Goal: Complete application form: Complete application form

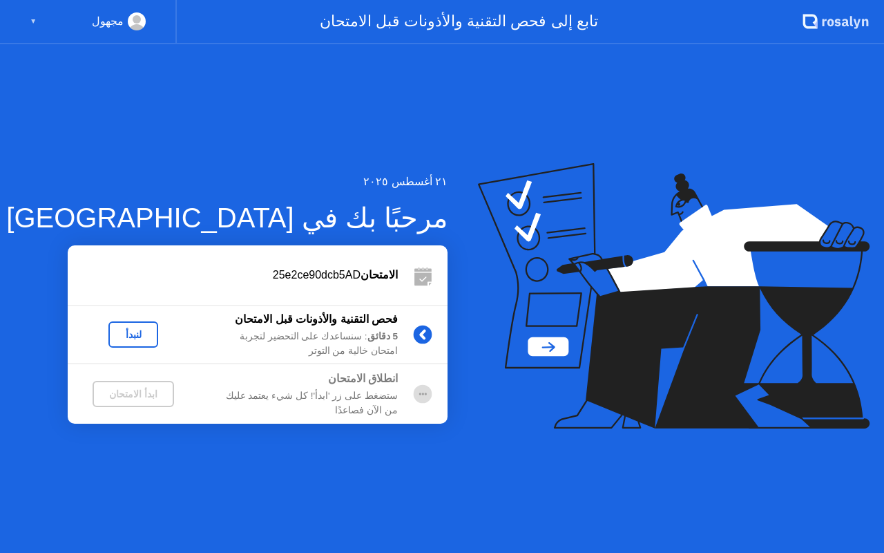
click at [142, 340] on div "لنبدأ" at bounding box center [133, 334] width 39 height 11
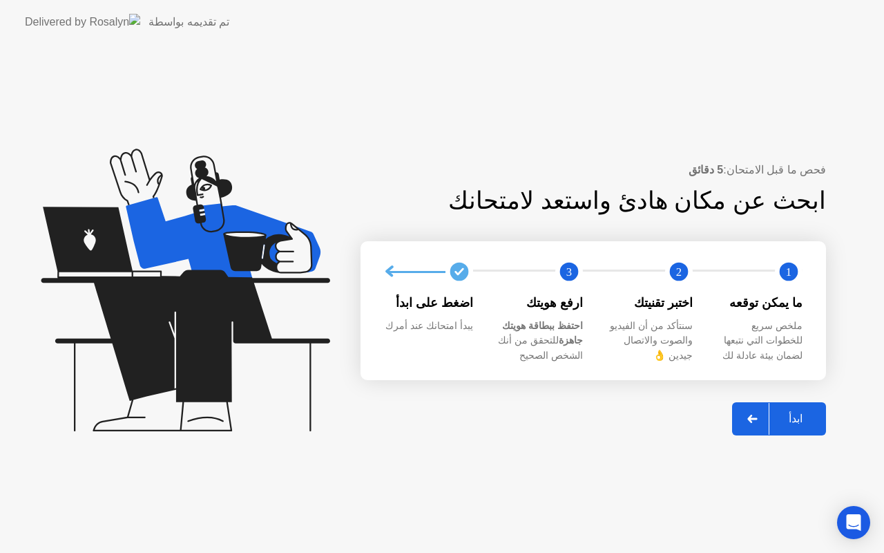
click at [798, 422] on div "ابدأ" at bounding box center [796, 418] width 53 height 13
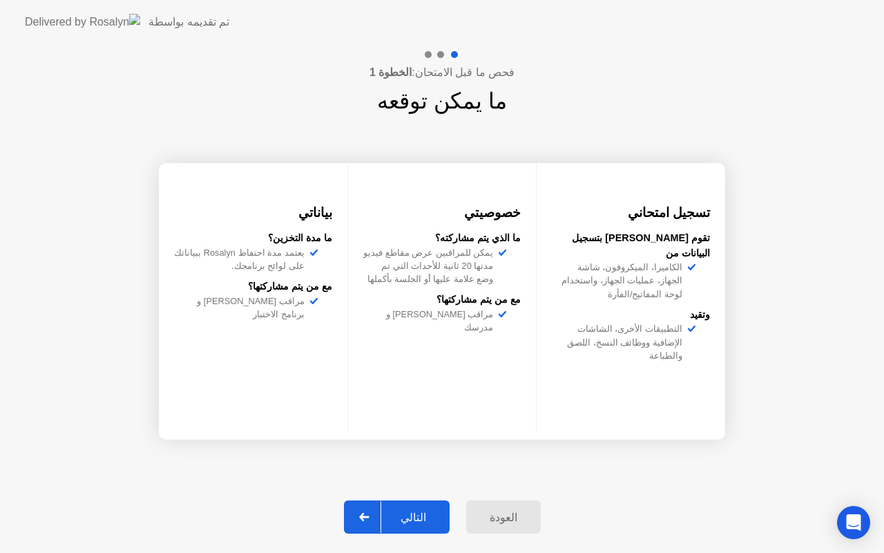
click at [418, 517] on div "التالي" at bounding box center [413, 517] width 64 height 13
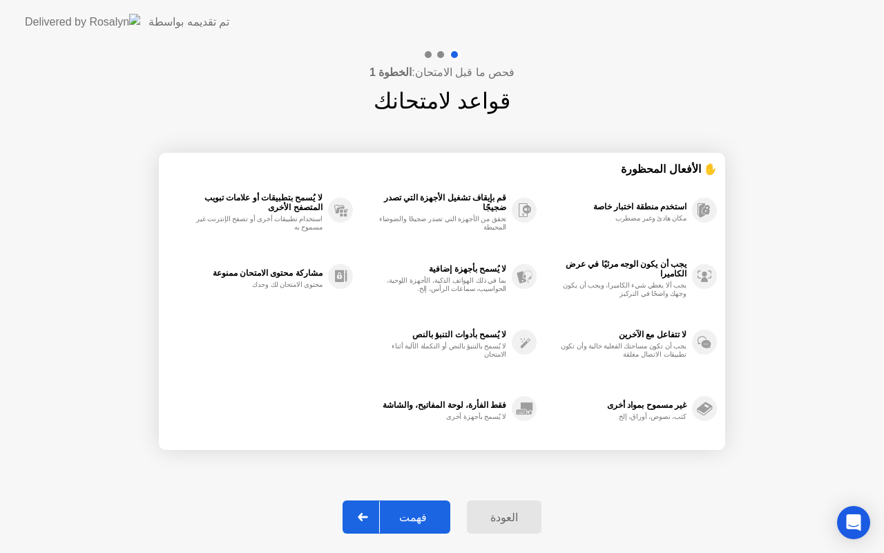
click at [426, 514] on div "فهمت" at bounding box center [413, 517] width 66 height 13
select select "**********"
select select "*******"
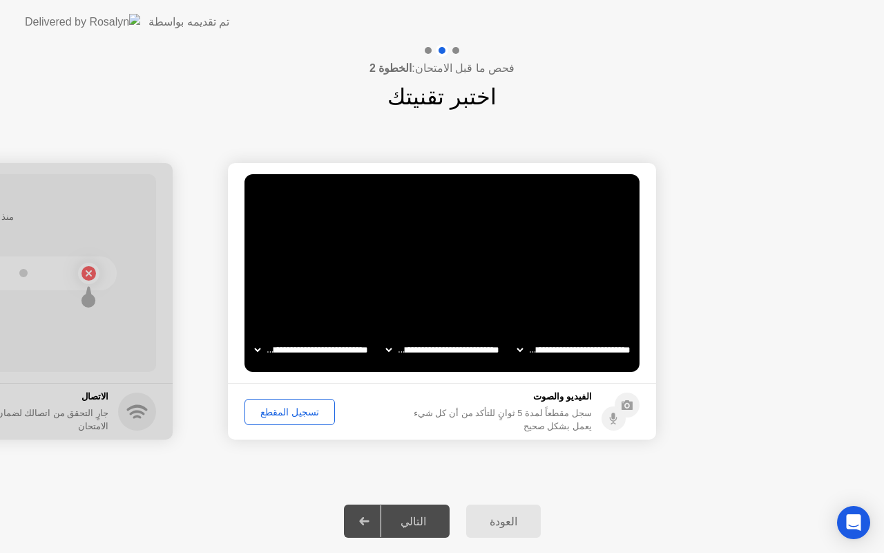
click at [312, 411] on div "تسجيل المقطع" at bounding box center [289, 411] width 81 height 11
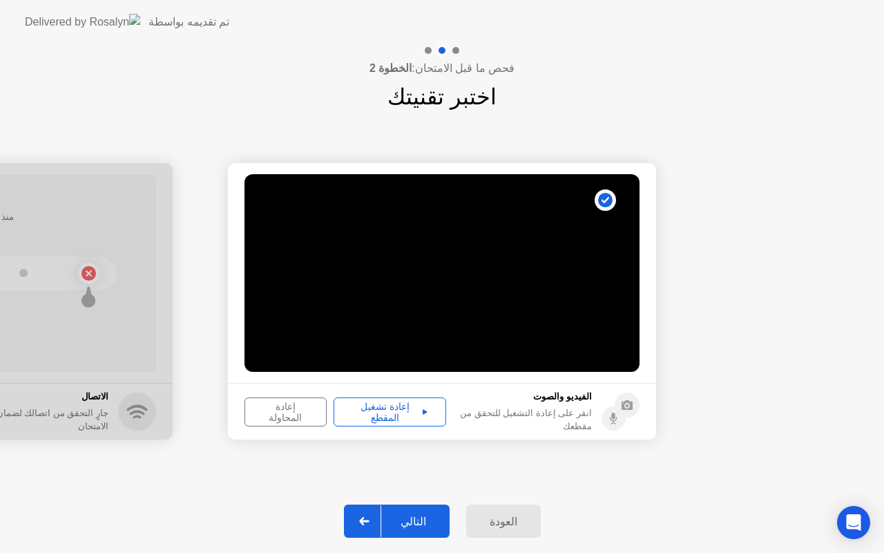
click at [386, 410] on div "إعادة تشغيل المقطع" at bounding box center [390, 412] width 103 height 22
click at [418, 515] on div "التالي" at bounding box center [413, 521] width 64 height 13
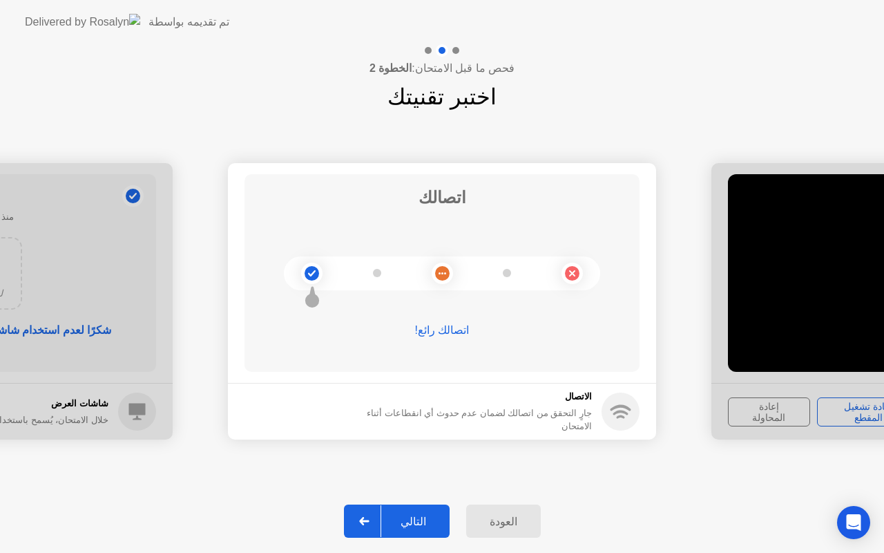
click at [406, 552] on div "العودة التالي" at bounding box center [442, 521] width 884 height 64
click at [428, 518] on div "التالي" at bounding box center [413, 521] width 64 height 13
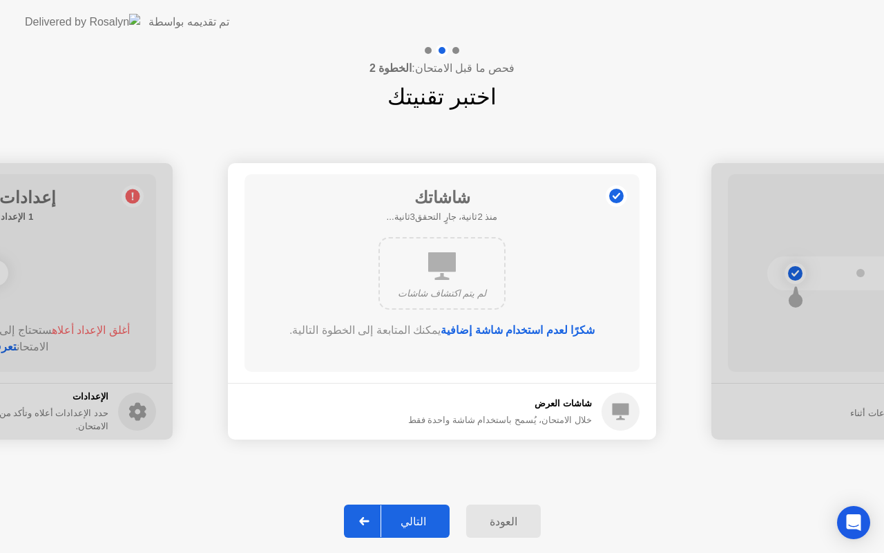
click at [442, 264] on icon at bounding box center [442, 266] width 28 height 28
click at [411, 527] on div "التالي" at bounding box center [413, 521] width 64 height 13
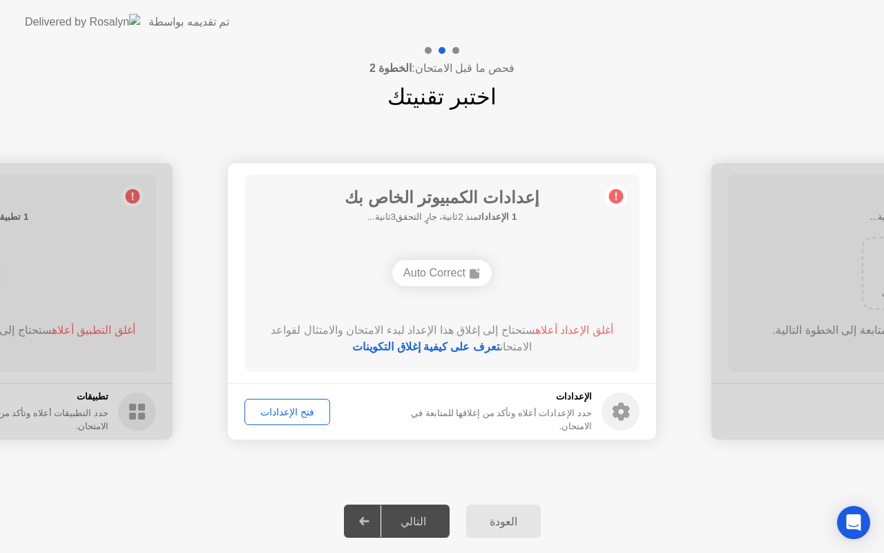
click at [430, 271] on div "Auto Correct" at bounding box center [442, 273] width 100 height 26
click at [430, 274] on div "Auto Correct" at bounding box center [442, 273] width 100 height 26
click at [305, 408] on div "فتح الإعدادات" at bounding box center [287, 411] width 76 height 11
click at [294, 414] on div "فتح الإعدادات" at bounding box center [287, 411] width 76 height 11
click at [427, 525] on div "التالي" at bounding box center [413, 521] width 64 height 13
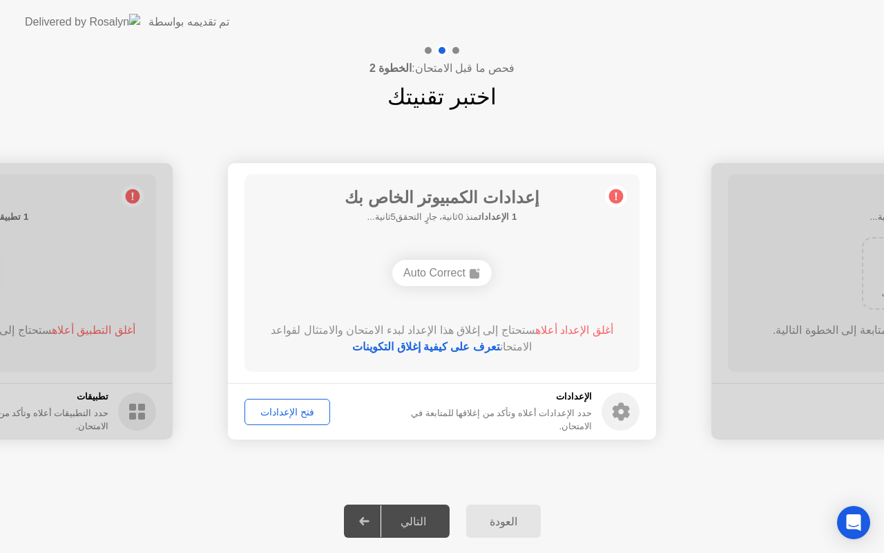
click at [566, 328] on span "أغلق الإعداد أعلاه" at bounding box center [575, 330] width 78 height 12
click at [504, 529] on button "العودة" at bounding box center [503, 520] width 75 height 33
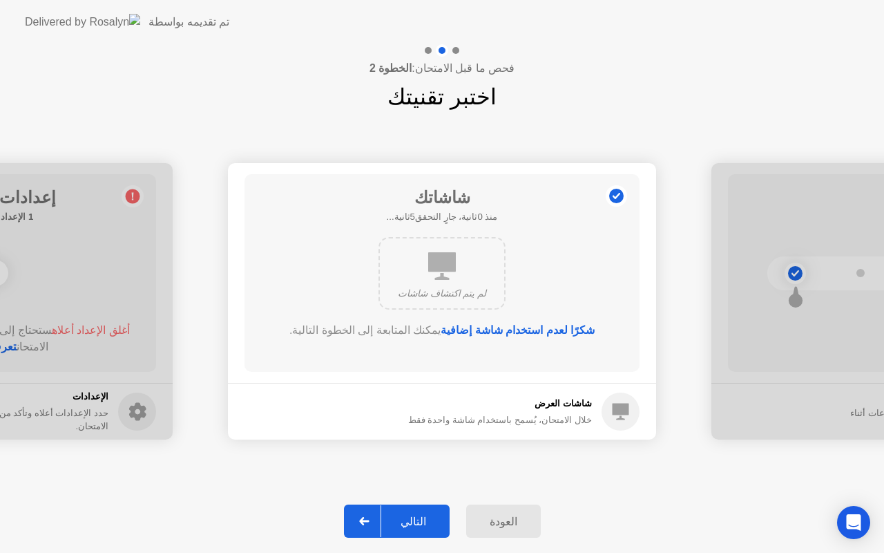
click at [424, 515] on div "التالي" at bounding box center [413, 521] width 64 height 13
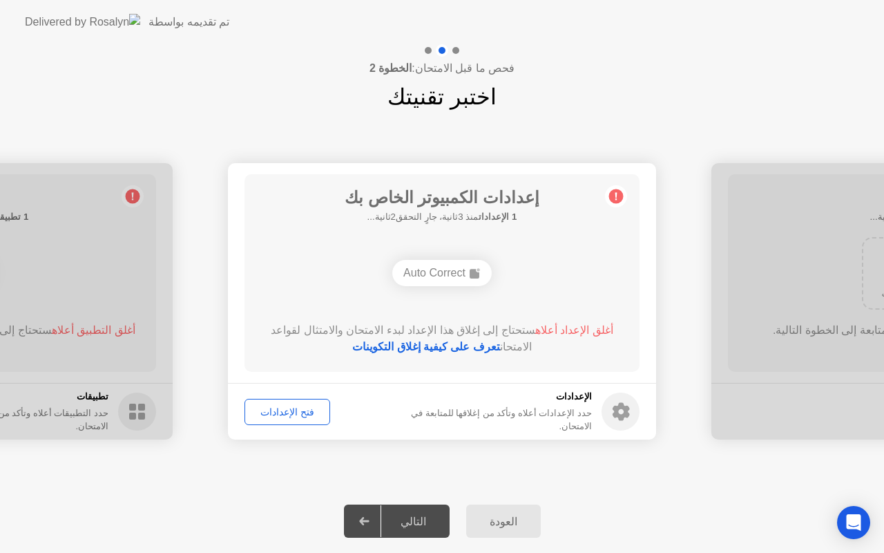
click at [466, 271] on div "Auto Correct" at bounding box center [442, 273] width 100 height 26
click at [292, 415] on div "فتح الإعدادات" at bounding box center [287, 411] width 76 height 11
click at [301, 410] on div "فتح الإعدادات" at bounding box center [287, 411] width 76 height 11
click at [494, 286] on div "Auto Correct Predictive Text" at bounding box center [442, 272] width 316 height 37
click at [495, 281] on div "Auto Correct" at bounding box center [505, 273] width 100 height 26
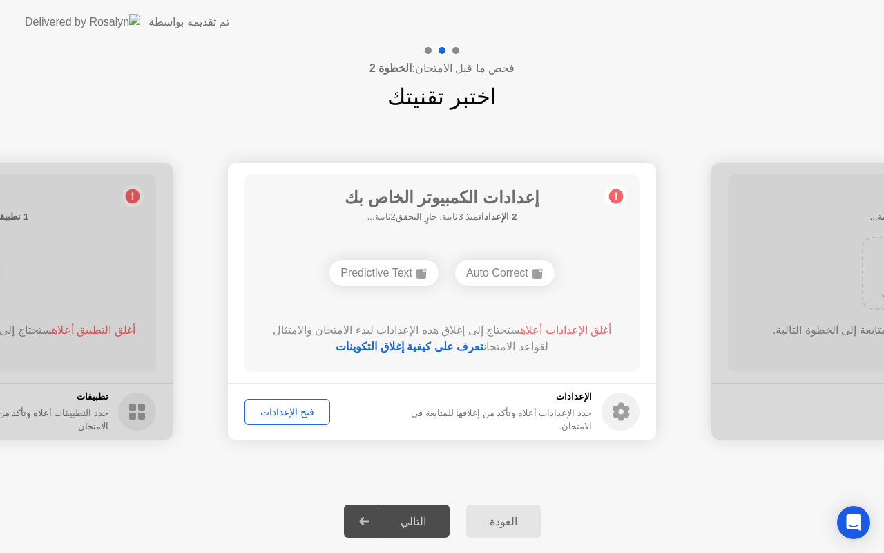
click at [398, 278] on div "Predictive Text" at bounding box center [384, 273] width 109 height 26
click at [403, 274] on div "Predictive Text" at bounding box center [384, 273] width 109 height 26
click at [419, 517] on div "التالي" at bounding box center [413, 521] width 64 height 13
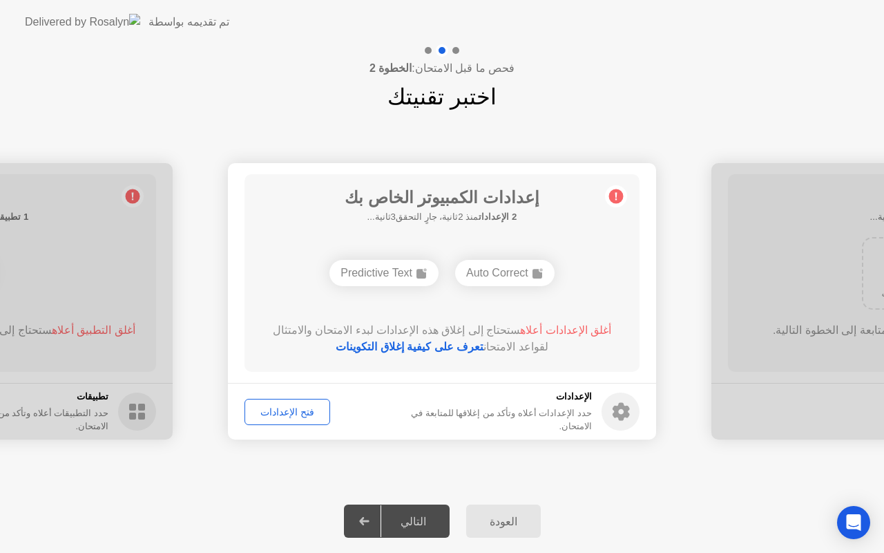
click at [309, 426] on footer "الإعدادات حدد الإعدادات أعلاه وتأكد من إغلاقها للمتابعة في الامتحان. فتح الإعدا…" at bounding box center [442, 411] width 428 height 57
click at [299, 419] on button "فتح الإعدادات" at bounding box center [288, 412] width 86 height 26
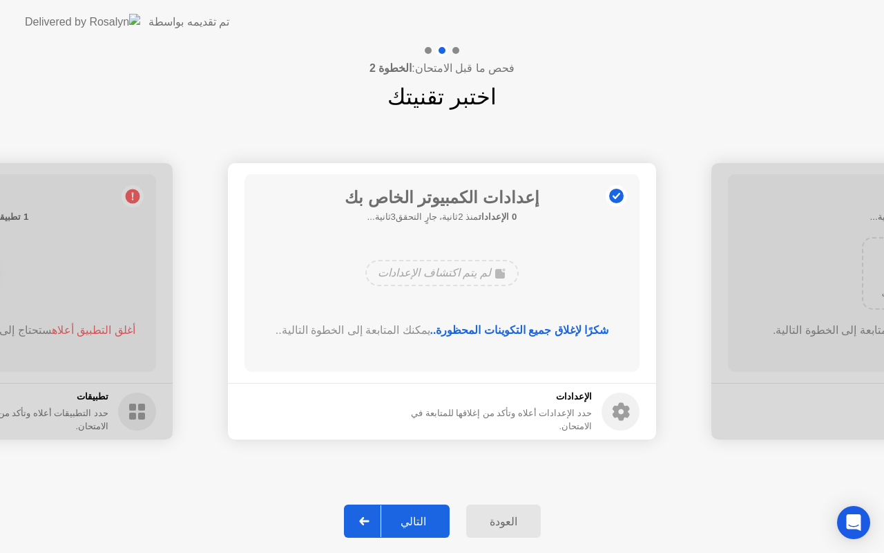
click at [482, 274] on div "لم يتم اكتشاف الإعدادات" at bounding box center [442, 273] width 153 height 26
click at [411, 524] on div "التالي" at bounding box center [413, 521] width 64 height 13
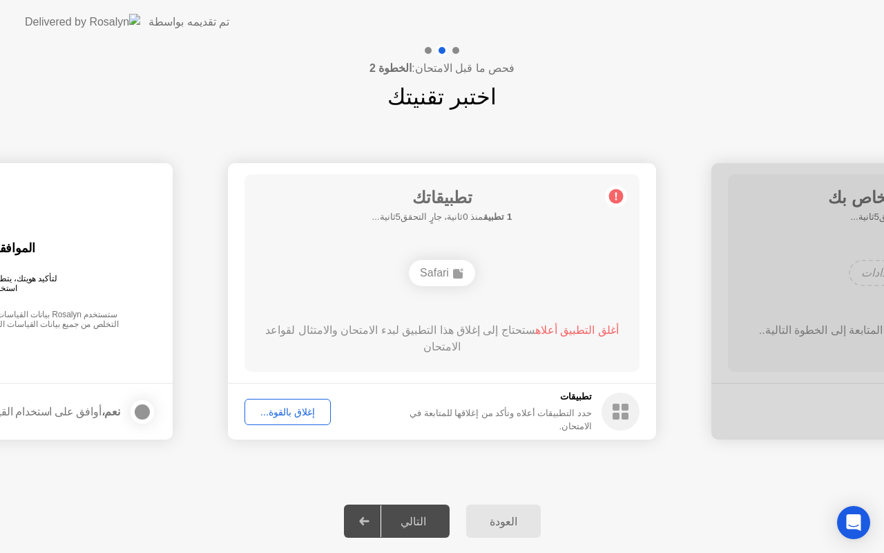
click at [300, 413] on div "إغلاق بالقوة..." at bounding box center [287, 411] width 77 height 11
click at [299, 410] on div "إغلاق بالقوة..." at bounding box center [287, 411] width 77 height 11
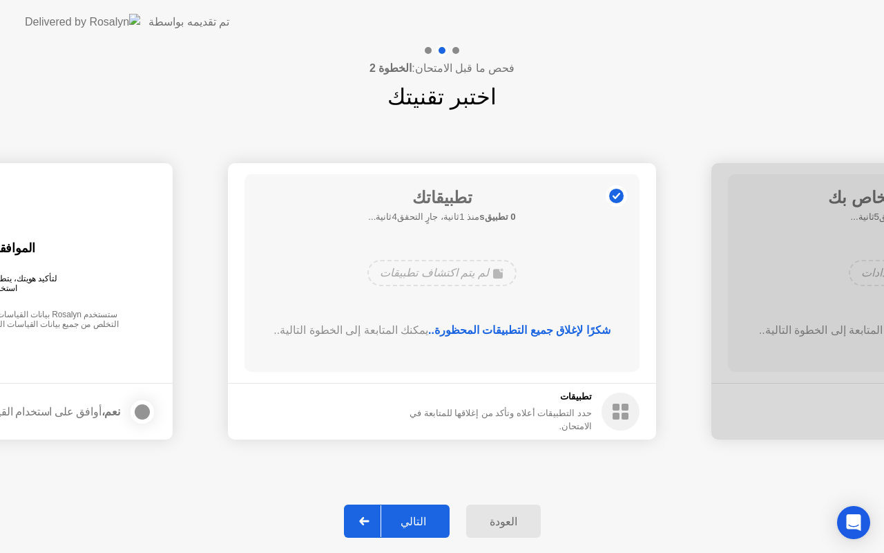
click at [424, 529] on button "التالي" at bounding box center [397, 520] width 106 height 33
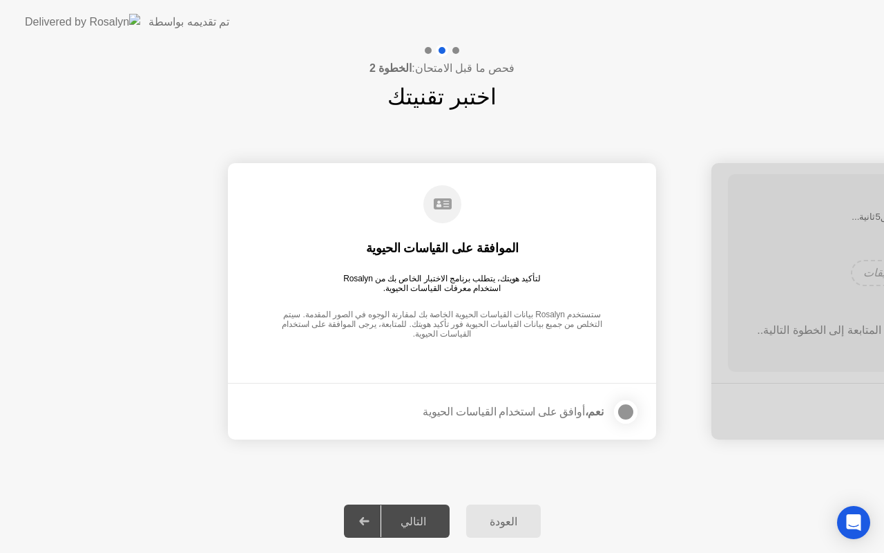
click at [619, 410] on div at bounding box center [626, 412] width 17 height 17
click at [430, 518] on div "التالي" at bounding box center [413, 521] width 64 height 13
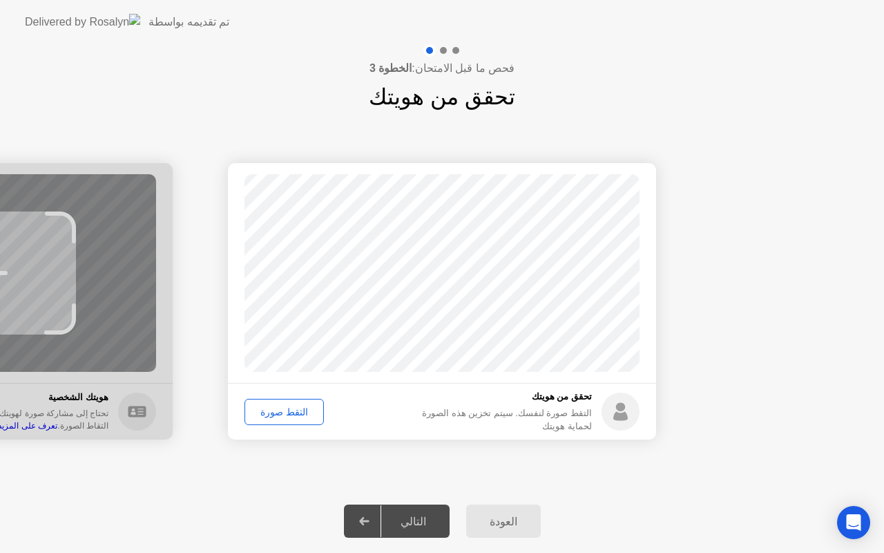
click at [296, 411] on div "التقط صورة" at bounding box center [284, 411] width 70 height 11
click at [427, 518] on div "التالي" at bounding box center [413, 521] width 64 height 13
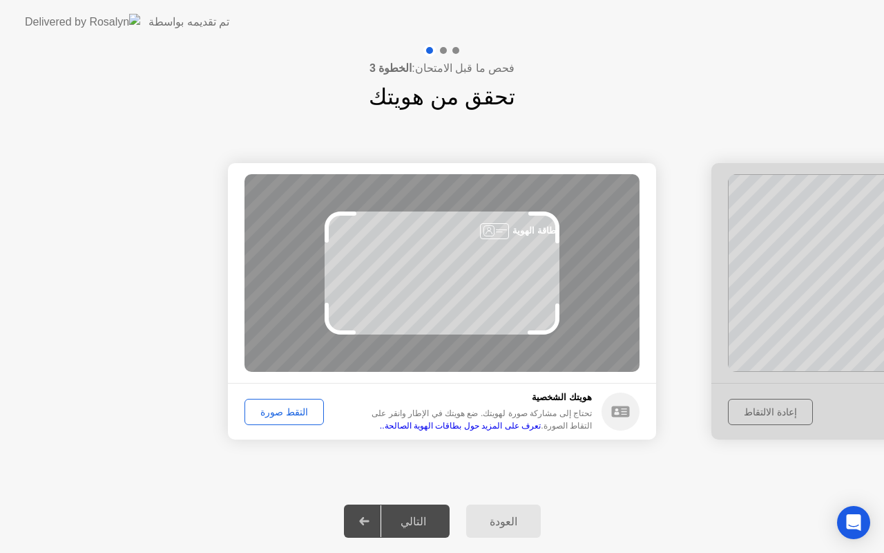
click at [307, 417] on div "التقط صورة" at bounding box center [284, 411] width 70 height 11
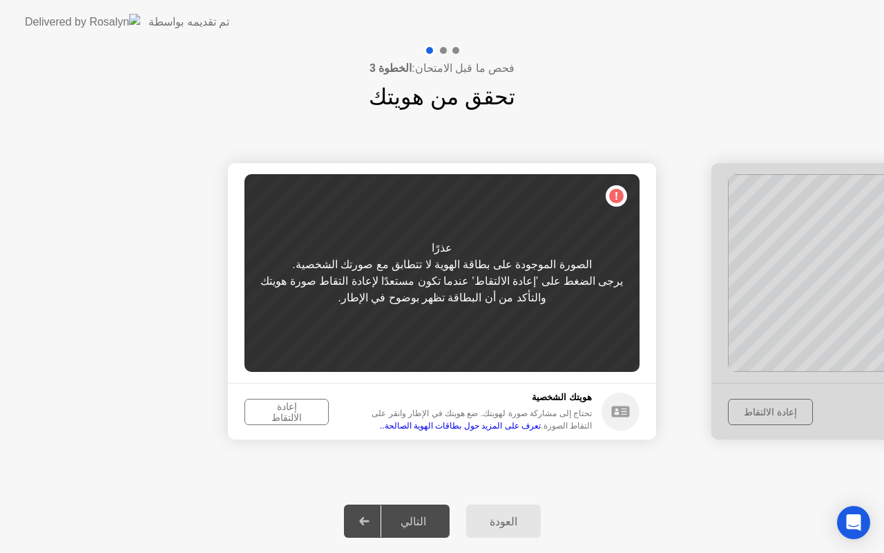
click at [513, 524] on div "العودة" at bounding box center [504, 521] width 66 height 13
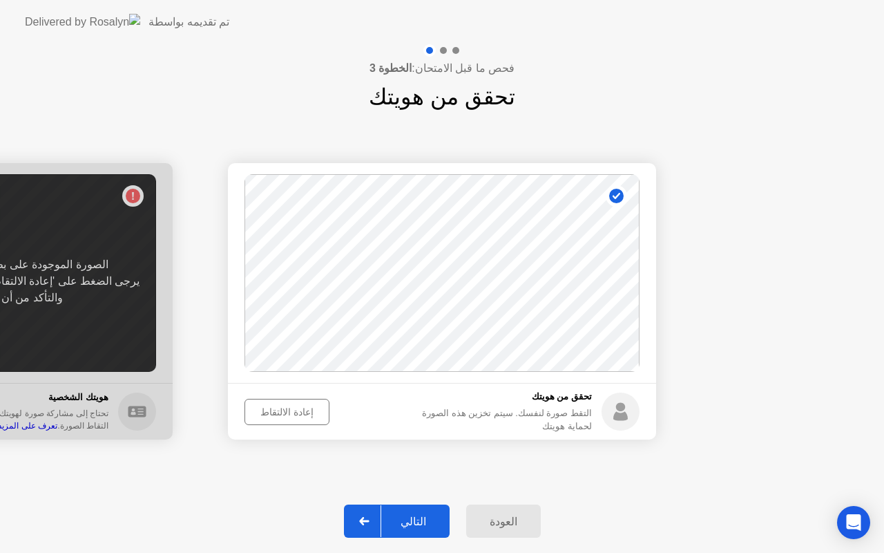
click at [513, 524] on div "العودة" at bounding box center [504, 521] width 66 height 13
select select "**********"
select select "*******"
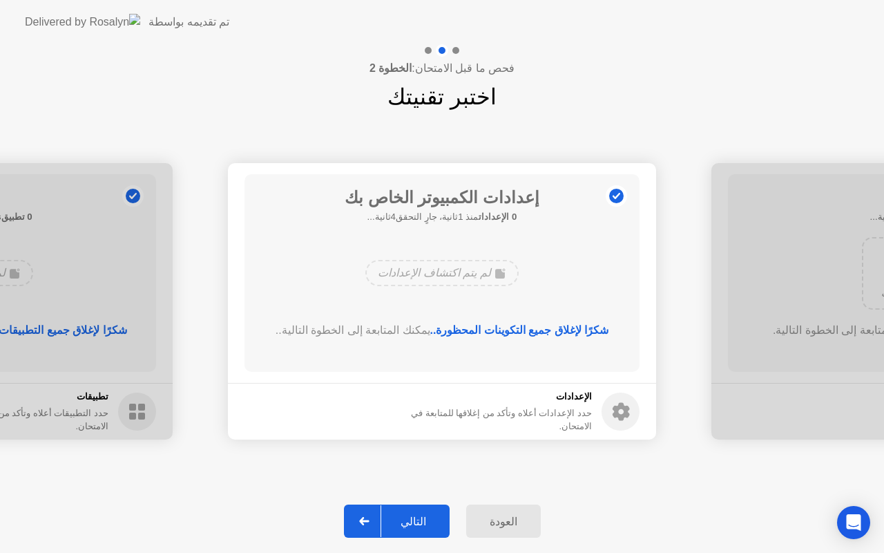
click at [424, 522] on div "التالي" at bounding box center [413, 521] width 64 height 13
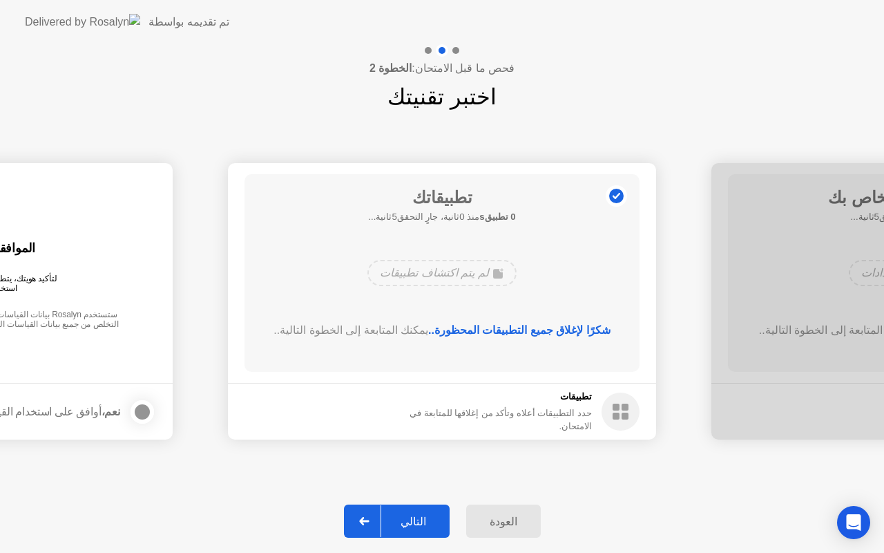
click at [425, 530] on button "التالي" at bounding box center [397, 520] width 106 height 33
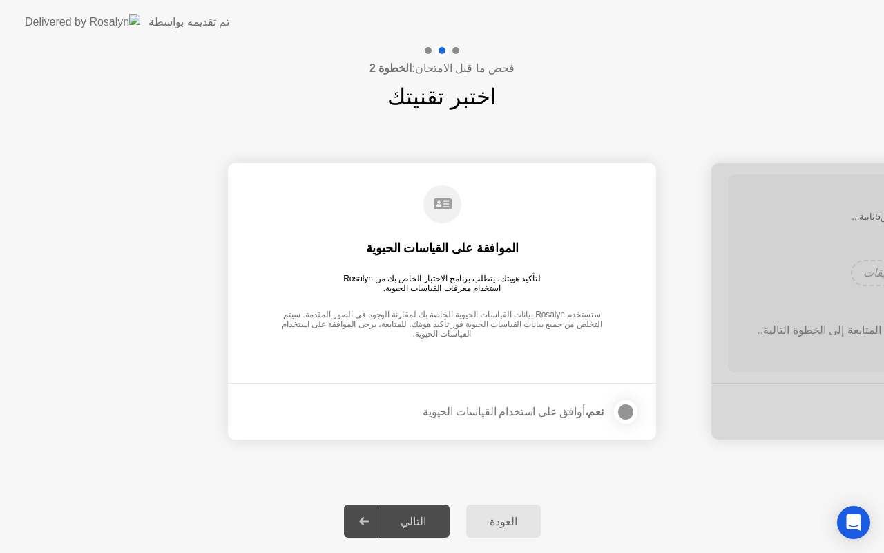
click at [417, 523] on div "التالي" at bounding box center [413, 521] width 64 height 13
click at [625, 417] on div at bounding box center [626, 412] width 17 height 17
click at [433, 524] on div "التالي" at bounding box center [413, 521] width 64 height 13
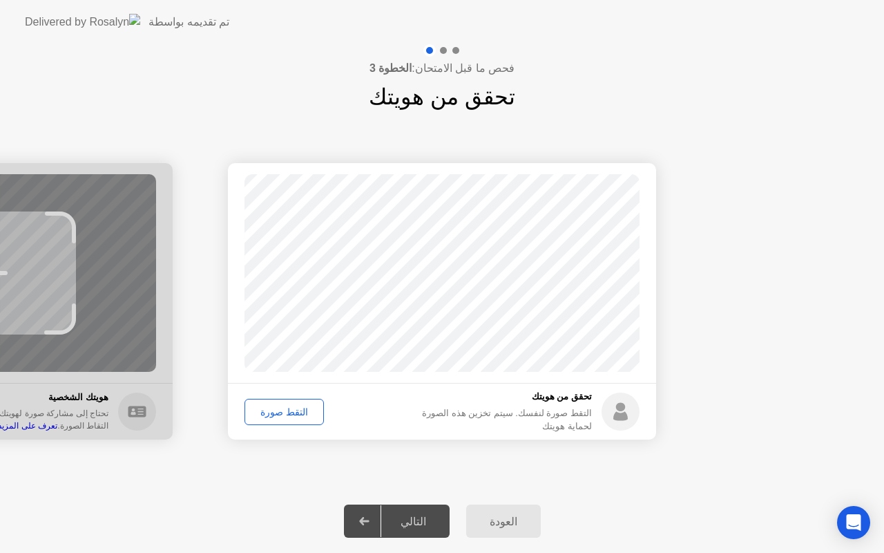
click at [297, 410] on div "التقط صورة" at bounding box center [284, 411] width 70 height 11
click at [293, 413] on div "إعادة الالتقاط" at bounding box center [286, 411] width 75 height 11
click at [299, 412] on div "التقط صورة" at bounding box center [284, 411] width 70 height 11
click at [428, 524] on div "التالي" at bounding box center [413, 521] width 64 height 13
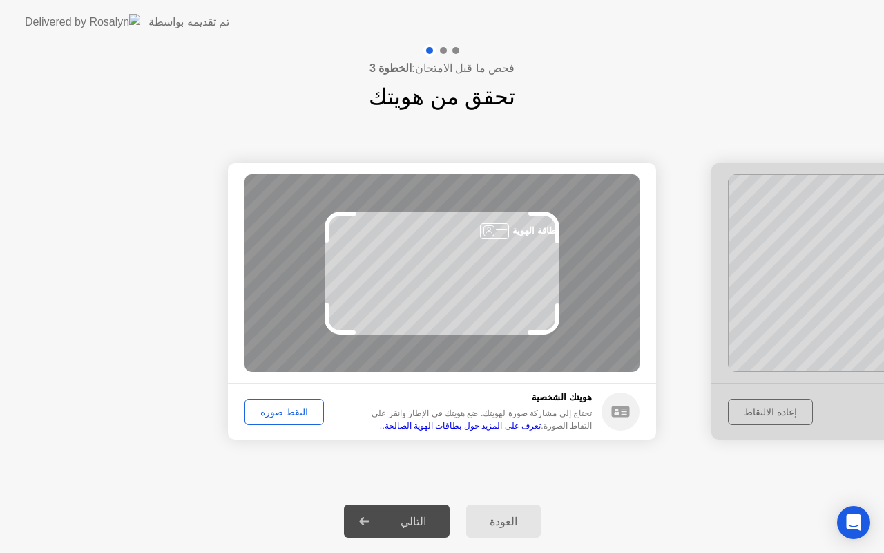
click at [301, 414] on div "التقط صورة" at bounding box center [284, 411] width 70 height 11
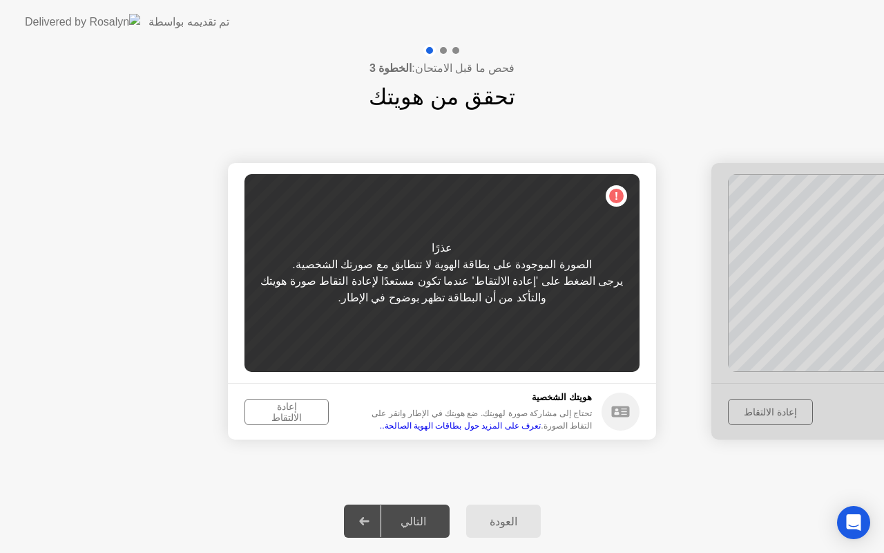
click at [614, 415] on icon at bounding box center [621, 411] width 18 height 11
click at [306, 409] on div "إعادة الالتقاط" at bounding box center [286, 412] width 75 height 22
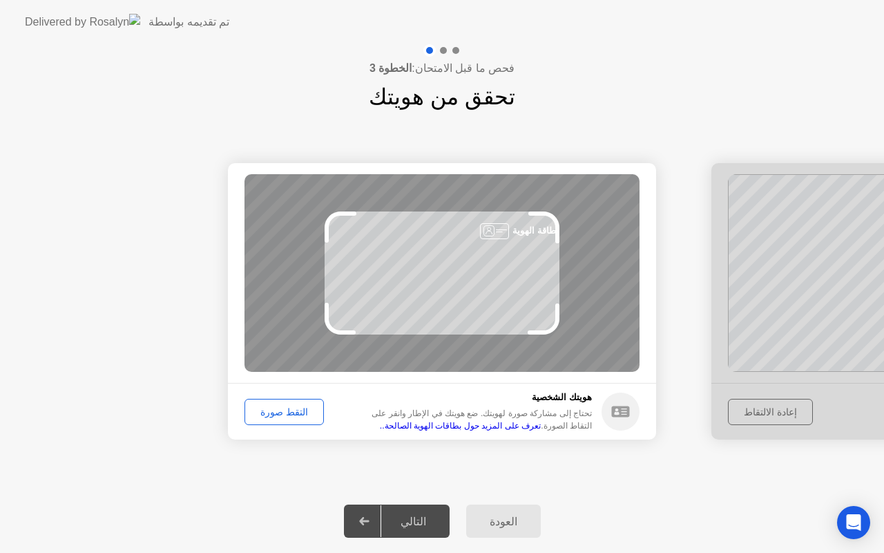
click at [307, 409] on div "التقط صورة" at bounding box center [284, 411] width 70 height 11
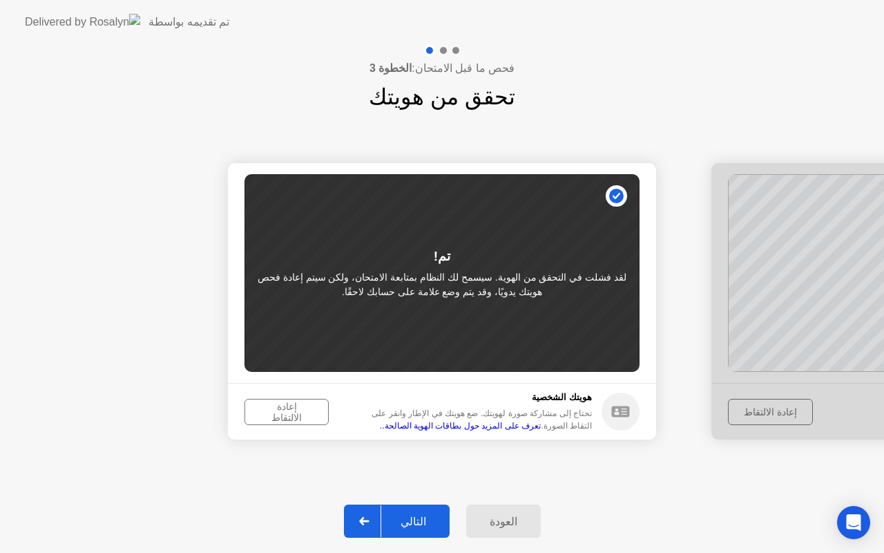
click at [419, 524] on div "التالي" at bounding box center [413, 521] width 64 height 13
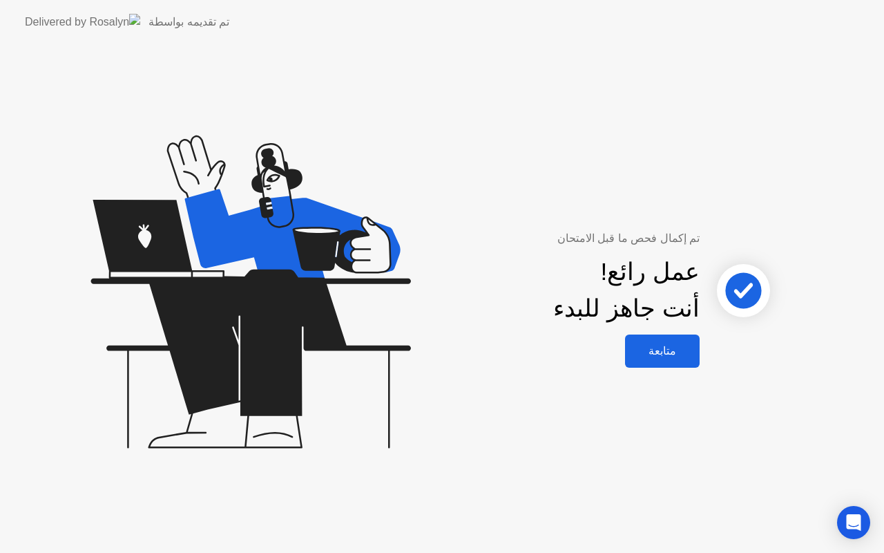
click at [669, 361] on button "متابعة" at bounding box center [662, 350] width 75 height 33
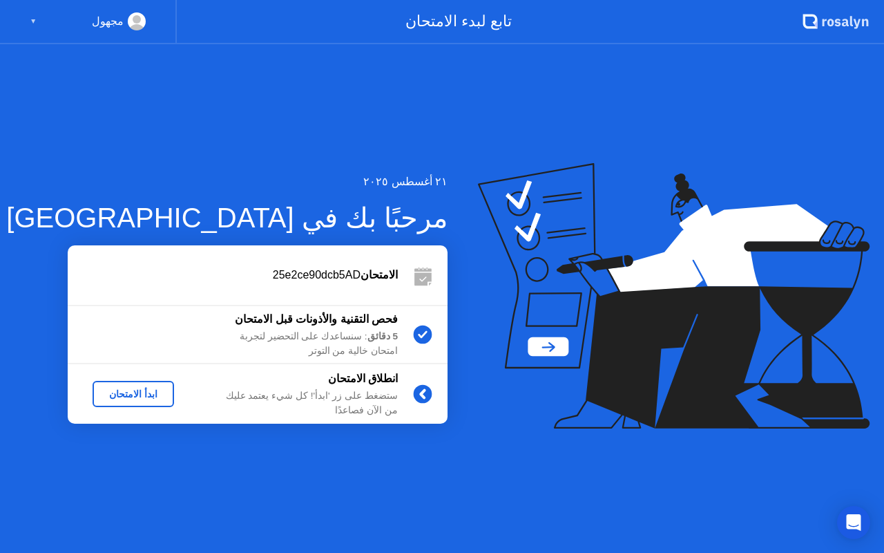
click at [123, 399] on div "ابدأ الامتحان" at bounding box center [133, 393] width 70 height 11
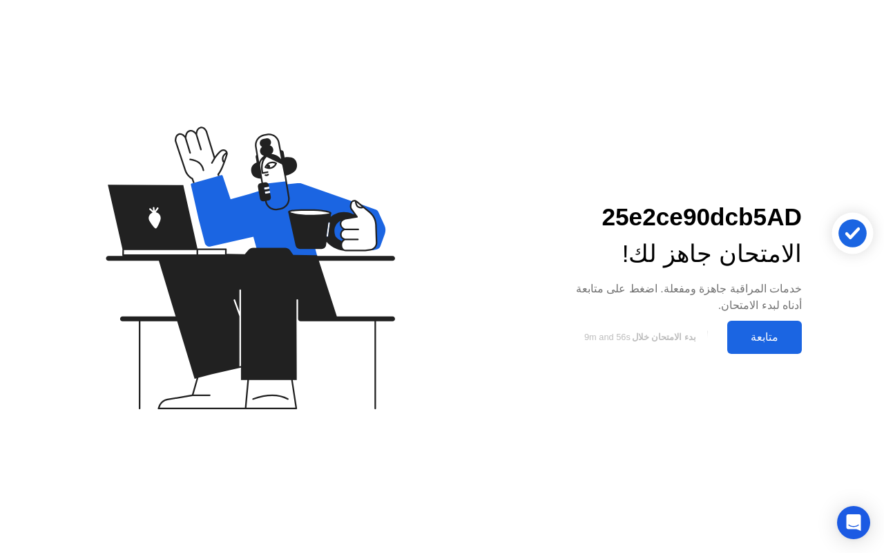
click at [735, 339] on div "متابعة" at bounding box center [765, 336] width 66 height 13
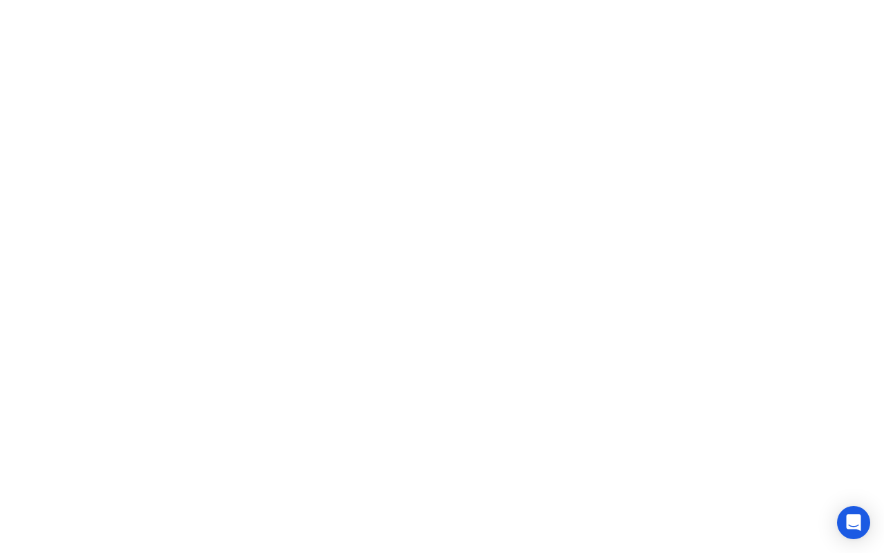
click div
click video
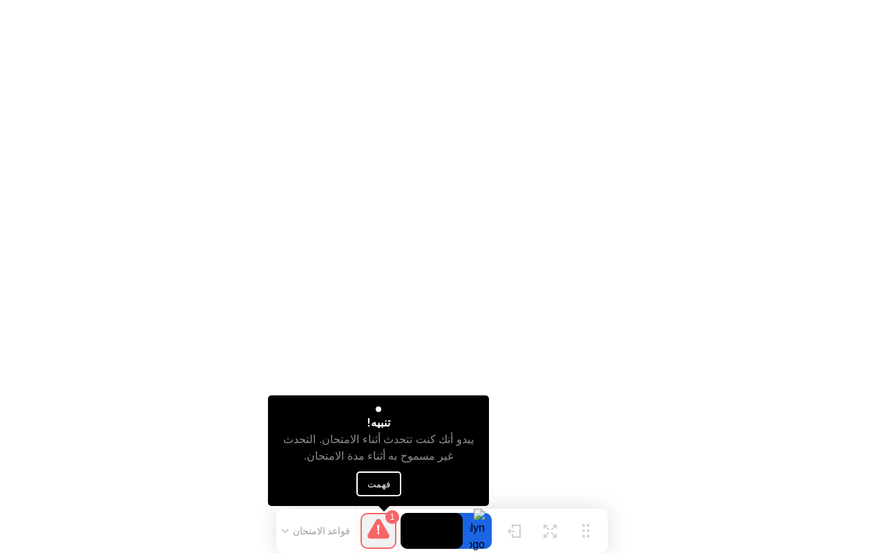
click at [372, 531] on icon at bounding box center [379, 528] width 22 height 20
click at [381, 531] on icon at bounding box center [379, 528] width 22 height 20
click at [390, 484] on button "فهمت" at bounding box center [379, 483] width 45 height 25
